Goal: Task Accomplishment & Management: Use online tool/utility

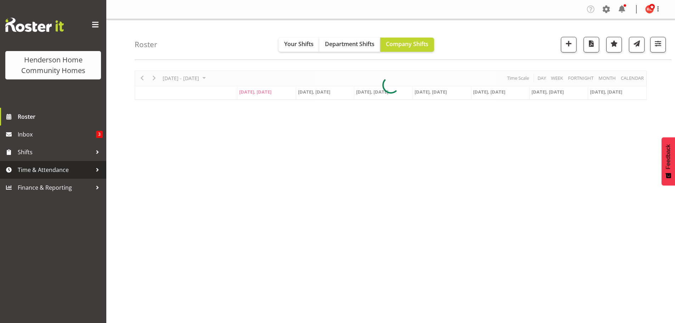
click at [26, 173] on span "Time & Attendance" at bounding box center [55, 170] width 74 height 11
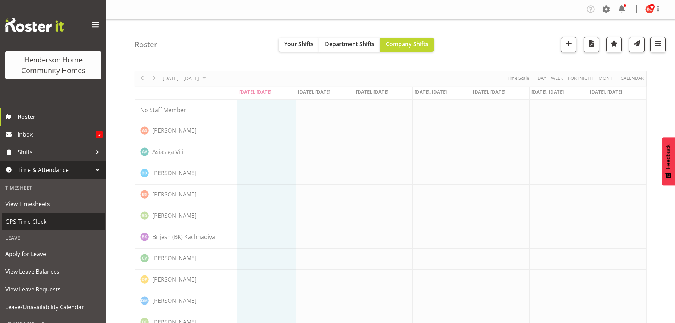
click at [23, 224] on span "GPS Time Clock" at bounding box center [53, 221] width 96 height 11
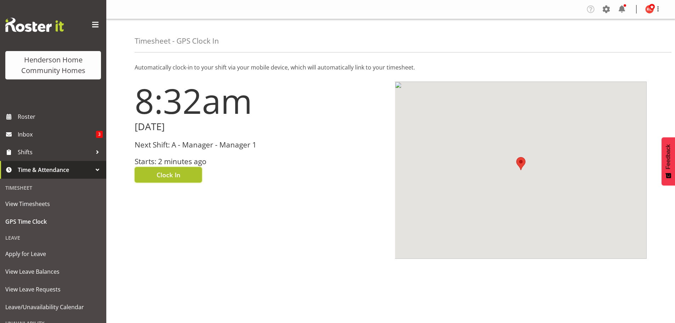
click at [160, 175] on span "Clock In" at bounding box center [169, 174] width 24 height 9
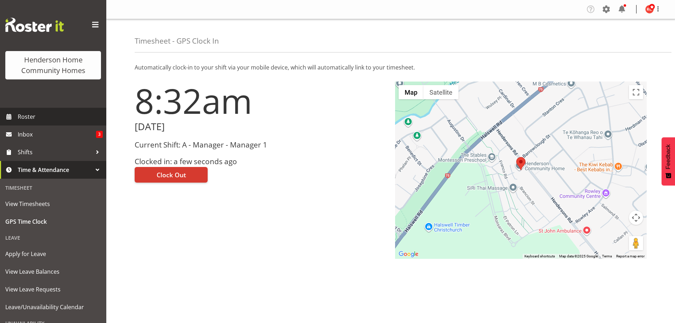
click at [30, 116] on span "Roster" at bounding box center [60, 116] width 85 height 11
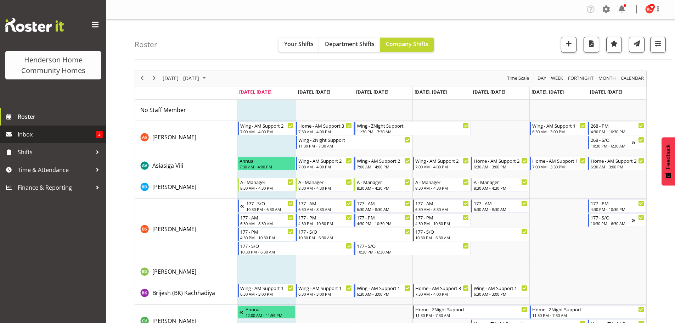
click at [34, 138] on span "Inbox" at bounding box center [57, 134] width 78 height 11
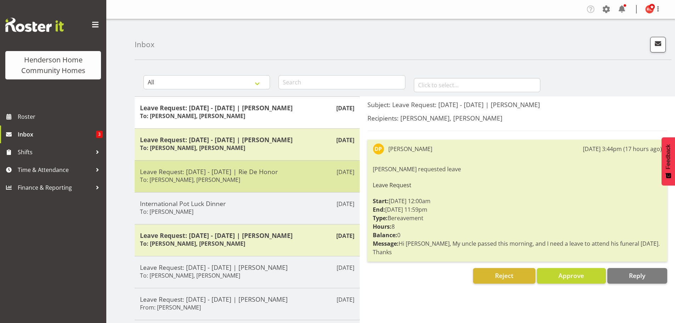
click at [160, 171] on h5 "Leave Request: 19/11/25 - 19/11/25 | Rie De Honor" at bounding box center [247, 172] width 214 height 8
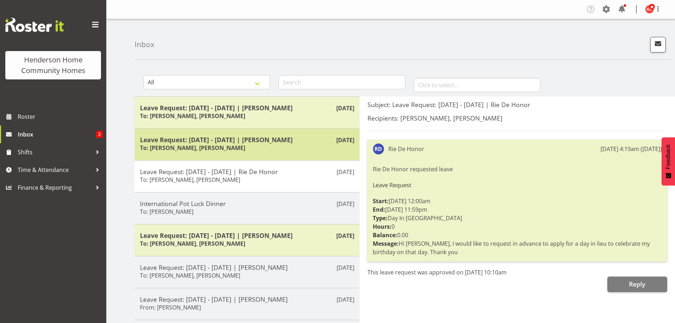
click at [179, 150] on h6 "To: Barbara Dunlop, Kirsty Crossley" at bounding box center [192, 147] width 105 height 7
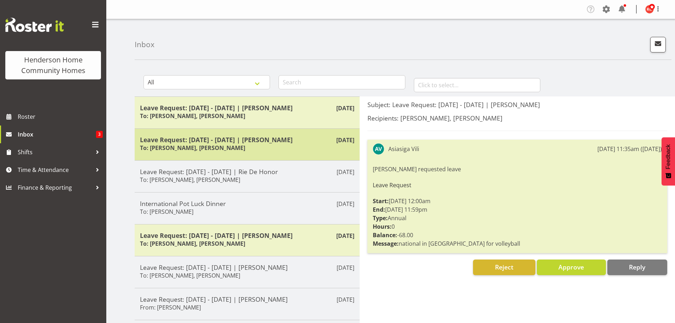
click at [180, 150] on h6 "To: Barbara Dunlop, Kirsty Crossley" at bounding box center [192, 147] width 105 height 7
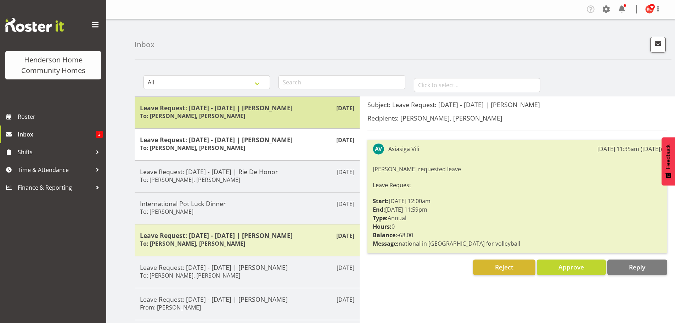
click at [203, 111] on h5 "Leave Request: 20/08/25 - 20/08/25 | Daljeet Prasad" at bounding box center [247, 108] width 214 height 8
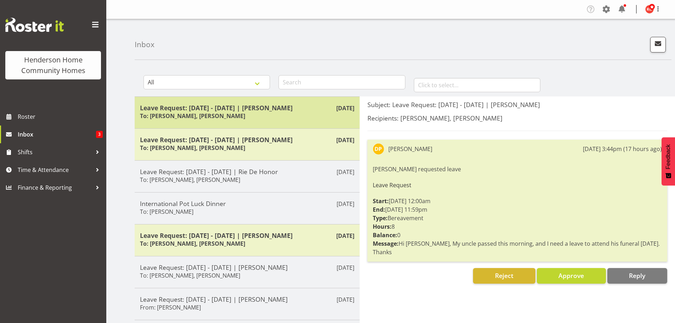
click at [264, 111] on h5 "Leave Request: 20/08/25 - 20/08/25 | Daljeet Prasad" at bounding box center [247, 108] width 214 height 8
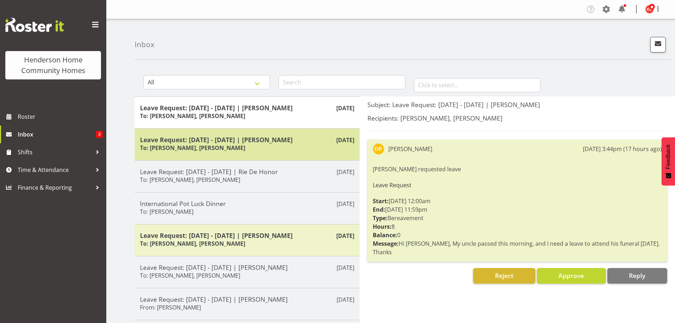
click at [257, 146] on div "Leave Request: 30/09/25 - 05/10/25 | Asiasiga Vili To: Barbara Dunlop, Kirsty C…" at bounding box center [247, 144] width 214 height 17
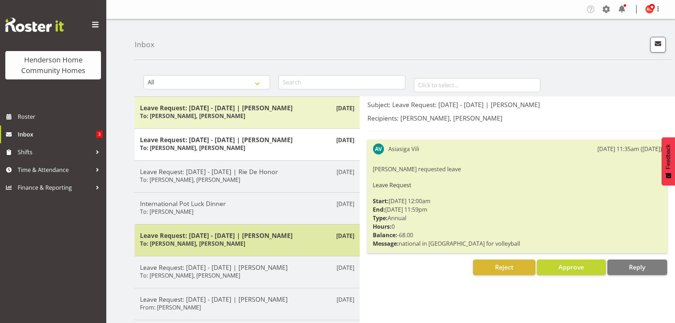
click at [235, 238] on h5 "Leave Request: 14/09/25 - 15/09/25 | Asiasiga Vili" at bounding box center [247, 236] width 214 height 8
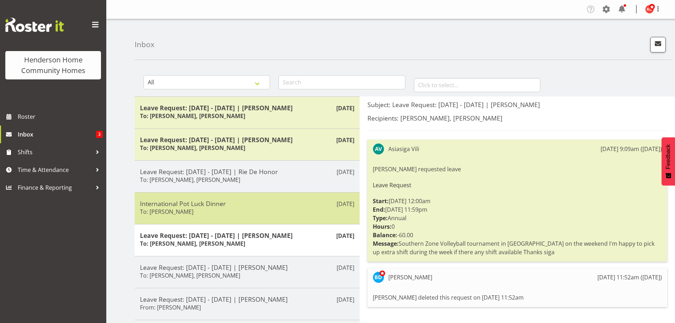
click at [194, 210] on h6 "To: Kirsty Crossley, Emily-Jayne Ashton" at bounding box center [167, 211] width 54 height 7
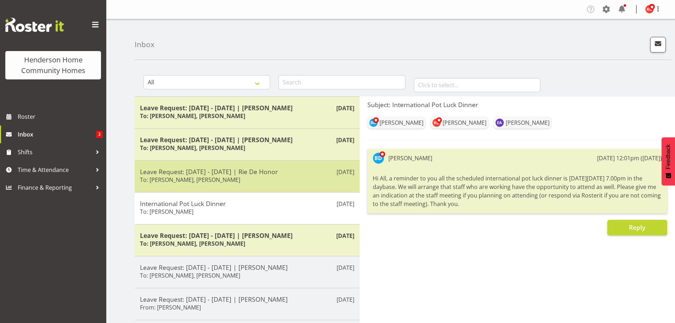
click at [244, 181] on div "Leave Request: 19/11/25 - 19/11/25 | Rie De Honor To: Barbara Dunlop, Kirsty Cr…" at bounding box center [247, 176] width 214 height 17
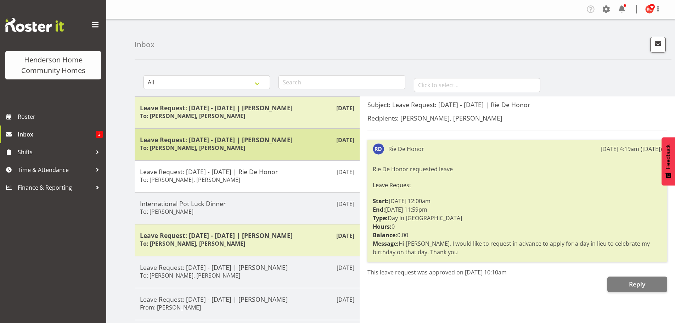
click at [253, 137] on h5 "Leave Request: 30/09/25 - 05/10/25 | Asiasiga Vili" at bounding box center [247, 140] width 214 height 8
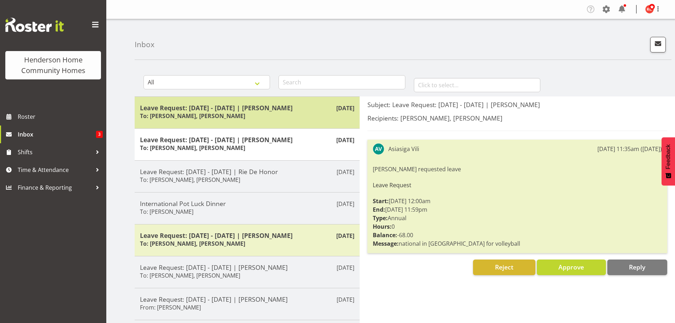
click at [260, 114] on div "Leave Request: 20/08/25 - 20/08/25 | Daljeet Prasad To: Barbara Dunlop, Kirsty …" at bounding box center [247, 112] width 214 height 17
